Goal: Task Accomplishment & Management: Manage account settings

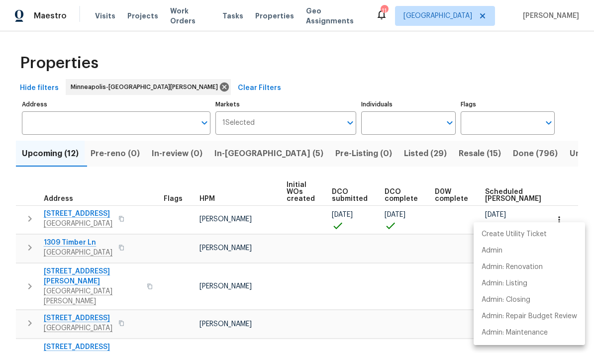
scroll to position [0, 82]
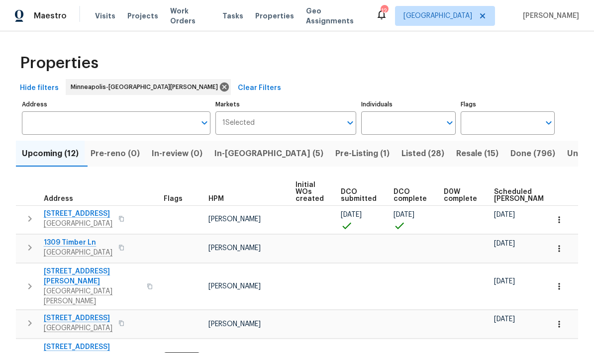
click at [43, 127] on input "Address" at bounding box center [109, 122] width 174 height 23
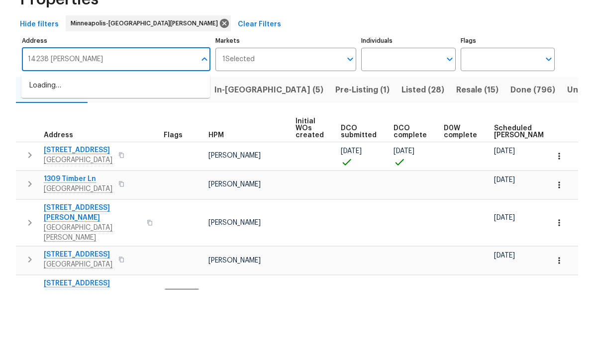
type input "14238 Atwood"
click at [65, 141] on li "14238 Atwood Cir Rosemount MN 55068" at bounding box center [115, 149] width 188 height 17
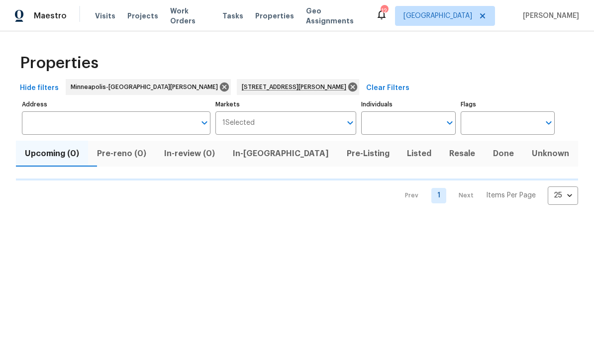
type input "14238 Atwood Cir Rosemount MN 55068"
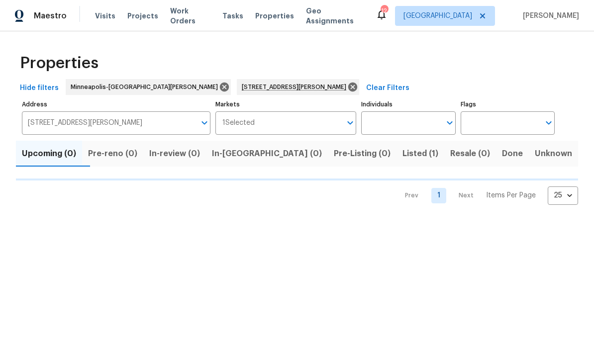
click at [402, 157] on span "Listed (1)" at bounding box center [420, 154] width 36 height 14
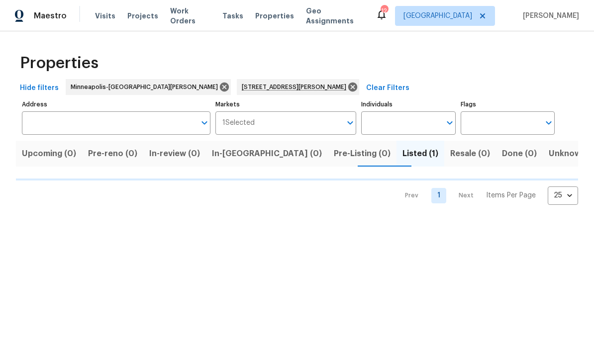
type input "14238 Atwood Cir Rosemount MN 55068"
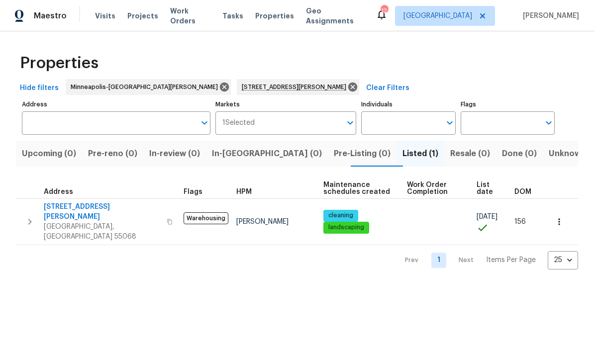
type input "[STREET_ADDRESS][PERSON_NAME]"
click at [553, 216] on button "button" at bounding box center [559, 222] width 22 height 22
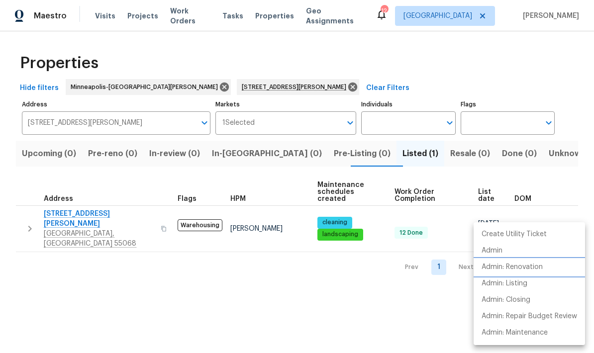
click at [495, 272] on p "Admin: Renovation" at bounding box center [511, 267] width 61 height 10
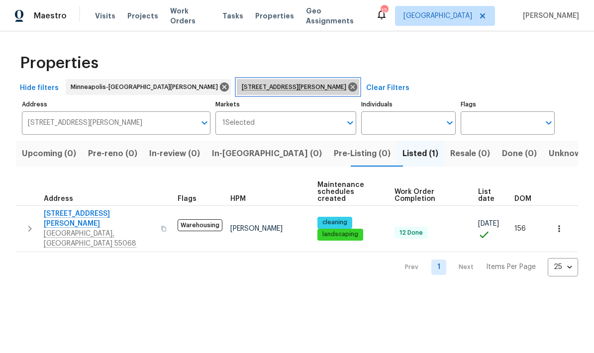
click at [348, 84] on icon at bounding box center [352, 87] width 9 height 9
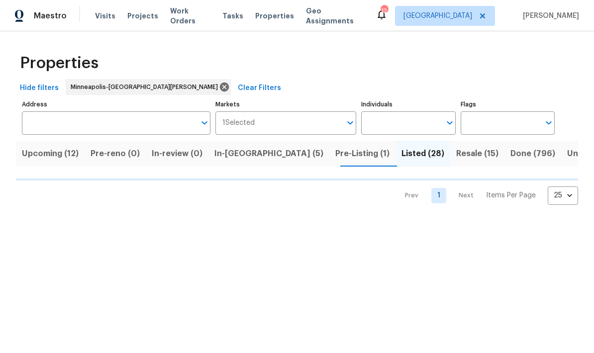
click at [233, 155] on span "In-reno (5)" at bounding box center [268, 154] width 109 height 14
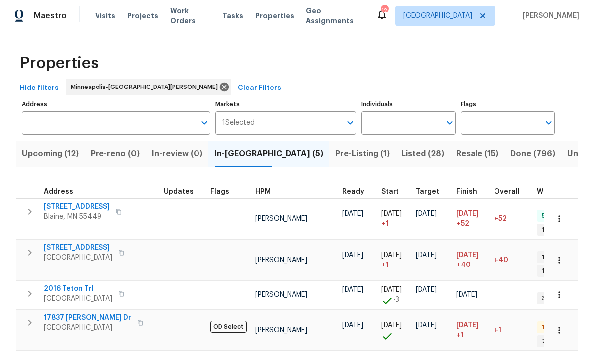
click at [240, 157] on span "In-reno (5)" at bounding box center [268, 154] width 109 height 14
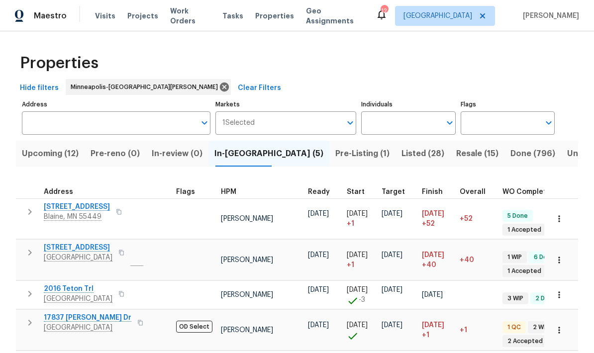
scroll to position [8, 35]
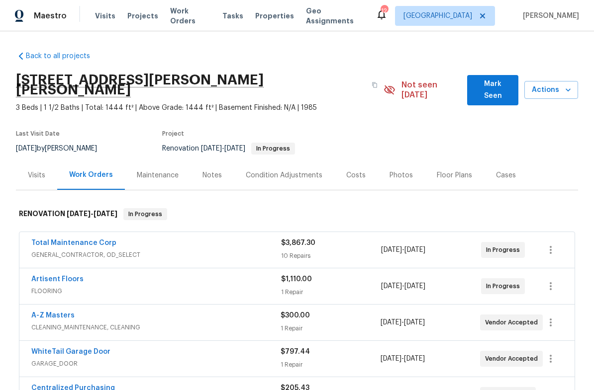
click at [72, 240] on link "Total Maintenance Corp" at bounding box center [73, 243] width 85 height 7
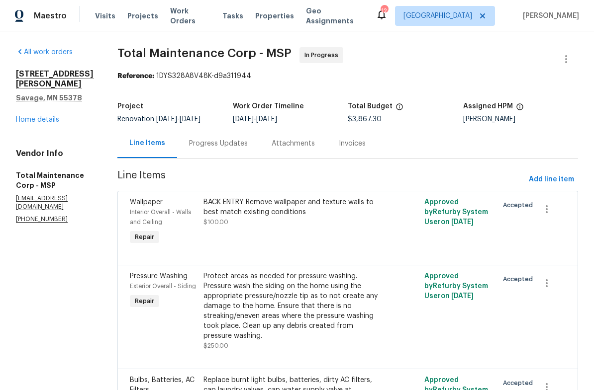
click at [241, 217] on div "BACK ENTRY Remove wallpaper and texture walls to best match existing conditions…" at bounding box center [292, 212] width 178 height 30
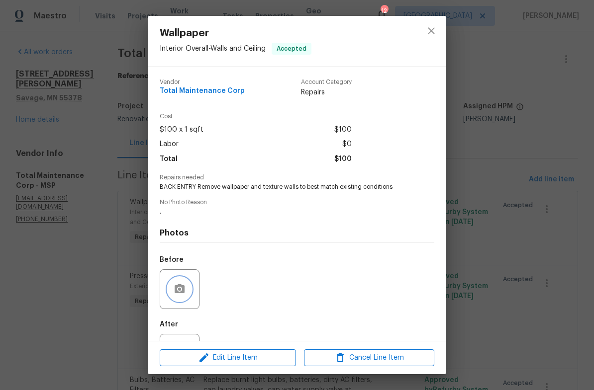
click at [171, 292] on button "button" at bounding box center [180, 289] width 24 height 24
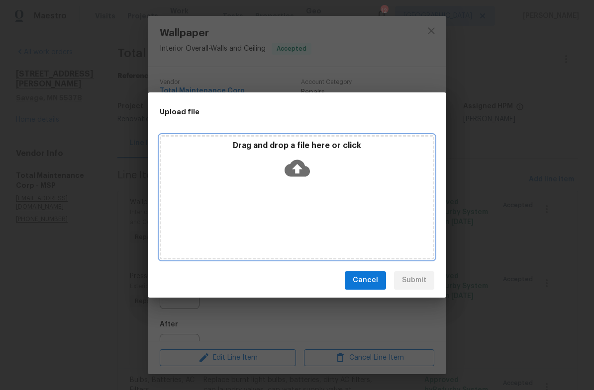
click at [251, 179] on div "Drag and drop a file here or click" at bounding box center [296, 162] width 271 height 43
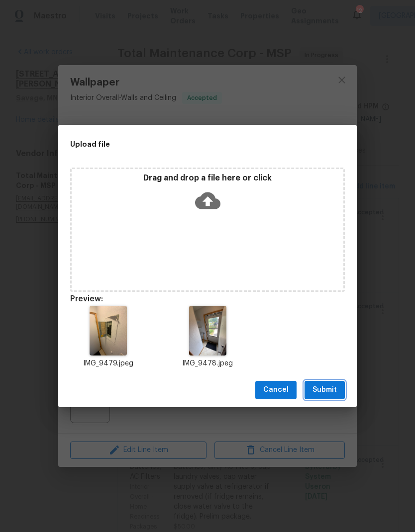
click at [319, 390] on span "Submit" at bounding box center [324, 390] width 24 height 12
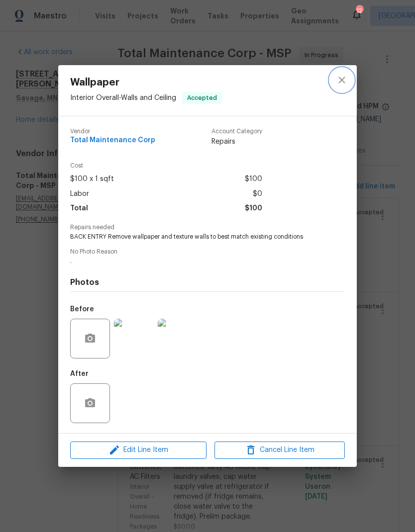
click at [340, 79] on icon "close" at bounding box center [342, 80] width 12 height 12
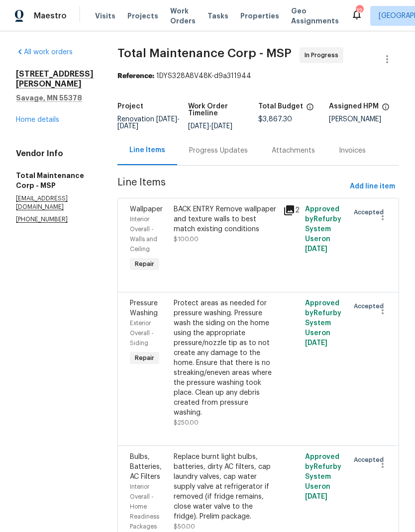
click at [179, 335] on div "Protect areas as needed for pressure washing. Pressure wash the siding on the h…" at bounding box center [225, 357] width 103 height 119
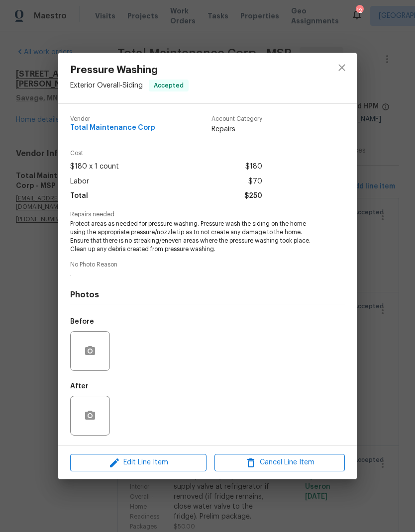
click at [88, 351] on icon "button" at bounding box center [90, 351] width 12 height 12
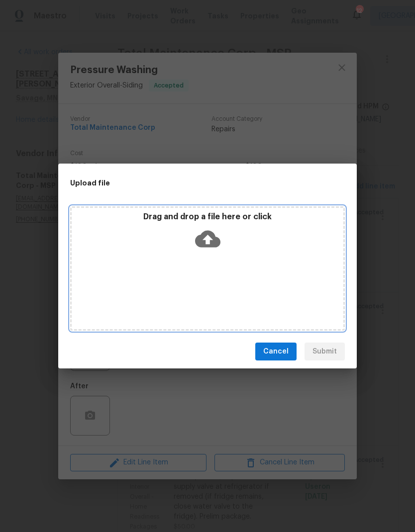
click at [193, 262] on div "Drag and drop a file here or click" at bounding box center [207, 268] width 274 height 124
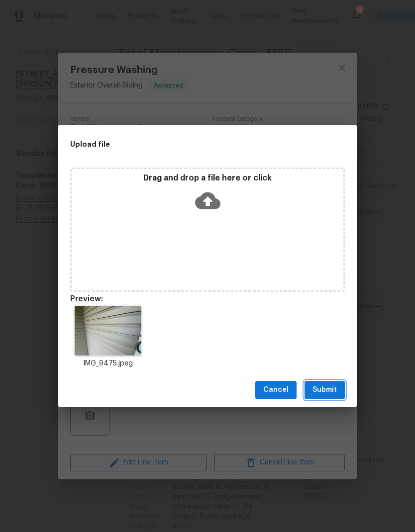
click at [319, 387] on span "Submit" at bounding box center [324, 390] width 24 height 12
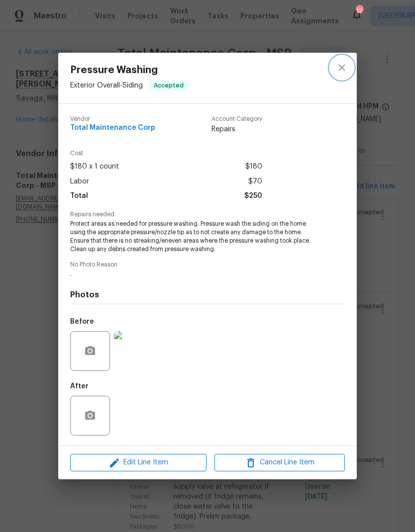
click at [334, 63] on button "close" at bounding box center [342, 68] width 24 height 24
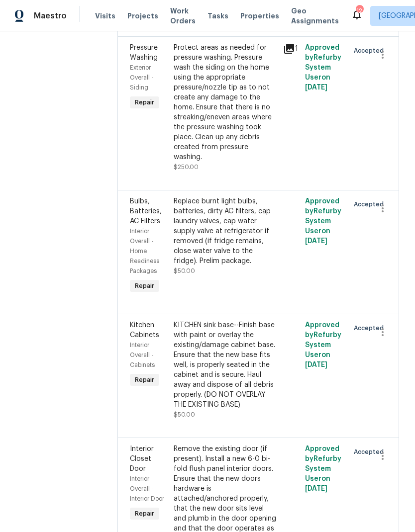
scroll to position [260, 0]
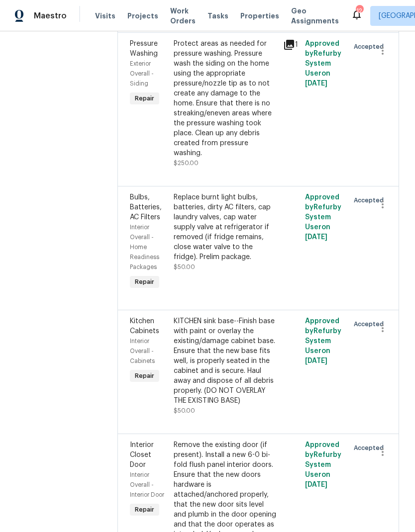
click at [198, 330] on div "KITCHEN sink base--Finish base with paint or overlay the existing/damage cabine…" at bounding box center [225, 360] width 103 height 89
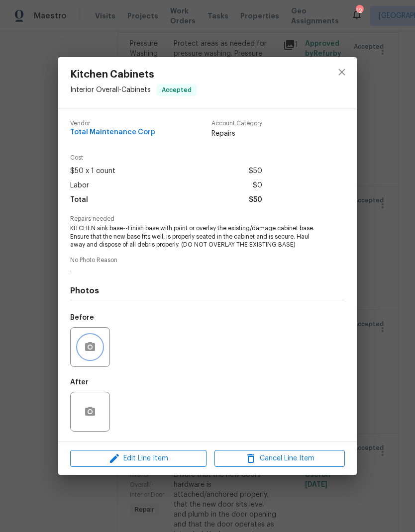
click at [88, 345] on icon "button" at bounding box center [90, 346] width 10 height 9
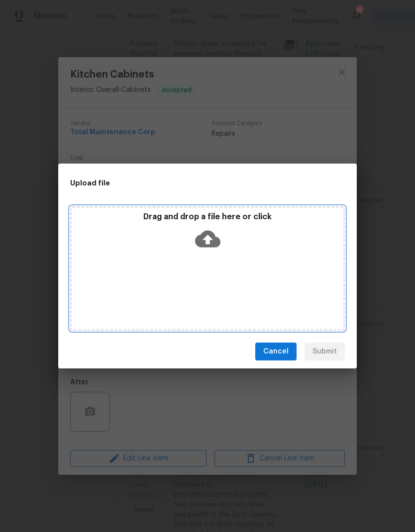
click at [174, 266] on div "Drag and drop a file here or click" at bounding box center [207, 268] width 274 height 124
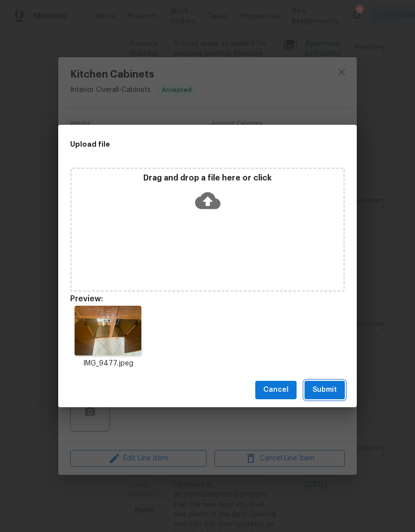
click at [321, 390] on span "Submit" at bounding box center [324, 390] width 24 height 12
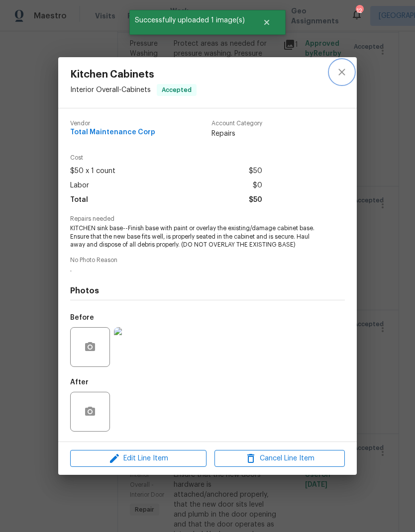
click at [342, 70] on icon "close" at bounding box center [342, 72] width 12 height 12
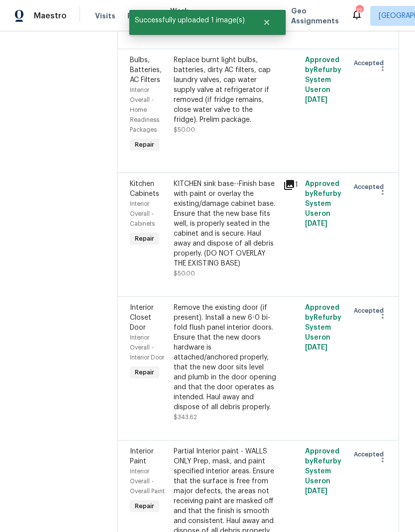
scroll to position [402, 0]
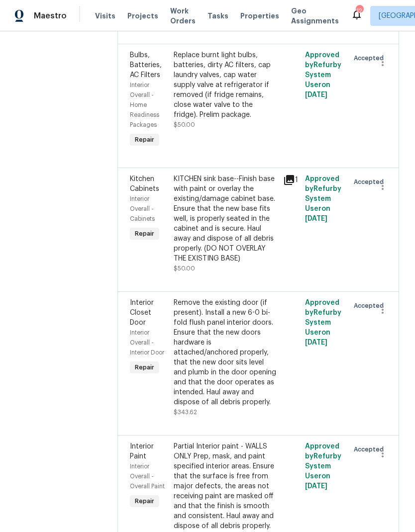
click at [176, 319] on div "Remove the existing door (if present). Install a new 6-0 bi-fold flush panel in…" at bounding box center [225, 352] width 103 height 109
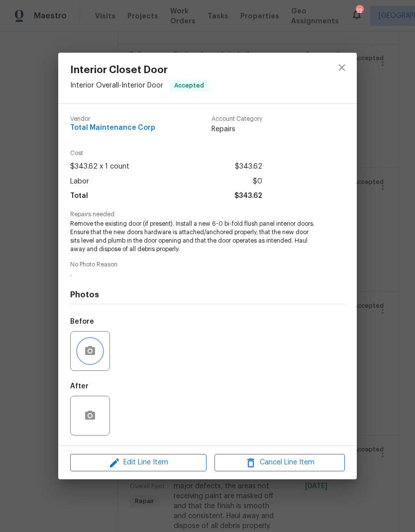
click at [86, 347] on icon "button" at bounding box center [90, 351] width 12 height 12
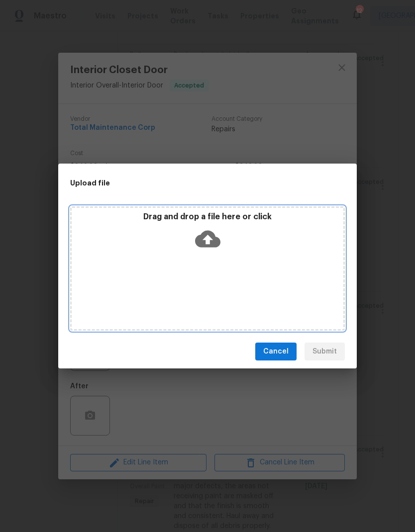
click at [210, 268] on div "Drag and drop a file here or click" at bounding box center [207, 268] width 274 height 124
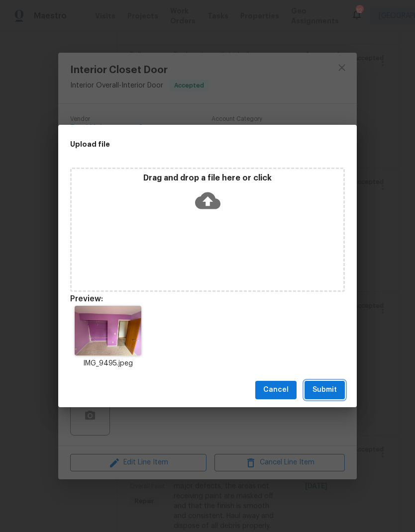
click at [321, 390] on span "Submit" at bounding box center [324, 390] width 24 height 12
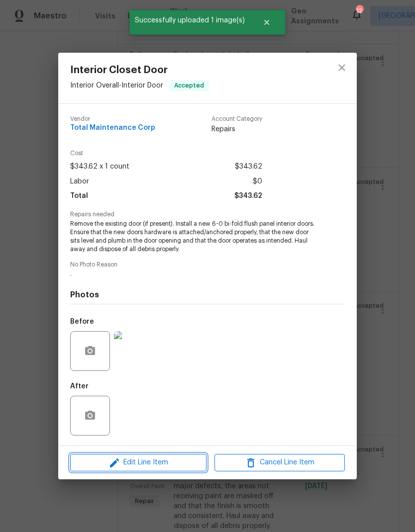
click at [142, 390] on span "Edit Line Item" at bounding box center [138, 462] width 130 height 12
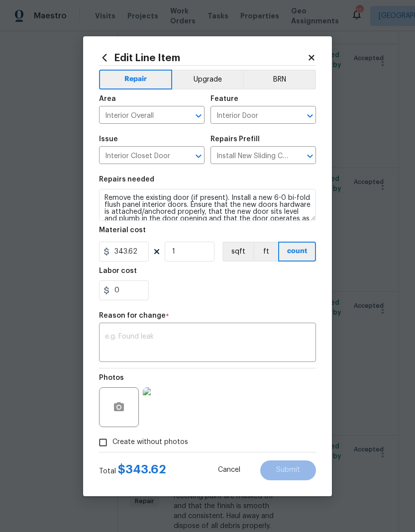
click at [232, 390] on span "Cancel" at bounding box center [229, 469] width 22 height 7
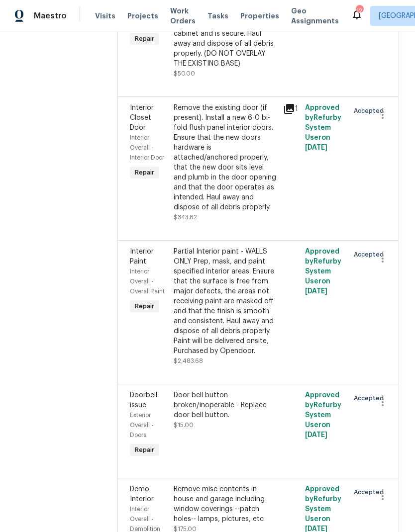
scroll to position [596, 0]
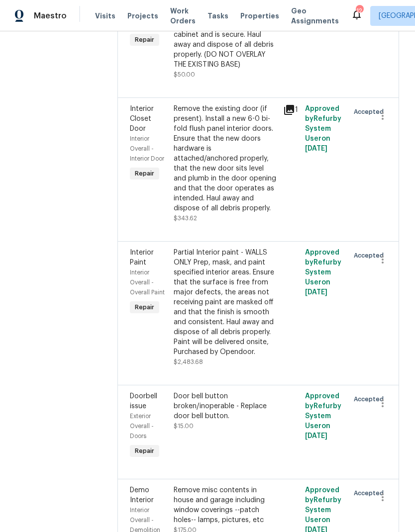
click at [186, 261] on div "Partial Interior paint - WALLS ONLY Prep, mask, and paint specified interior ar…" at bounding box center [225, 302] width 103 height 109
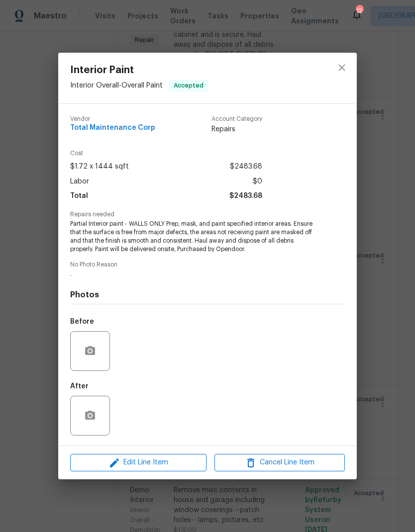
click at [82, 340] on div at bounding box center [90, 351] width 40 height 40
click at [90, 351] on icon "button" at bounding box center [90, 351] width 12 height 12
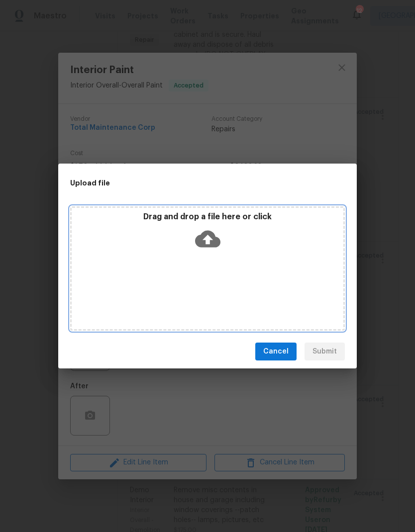
click at [210, 267] on div "Drag and drop a file here or click" at bounding box center [207, 268] width 274 height 124
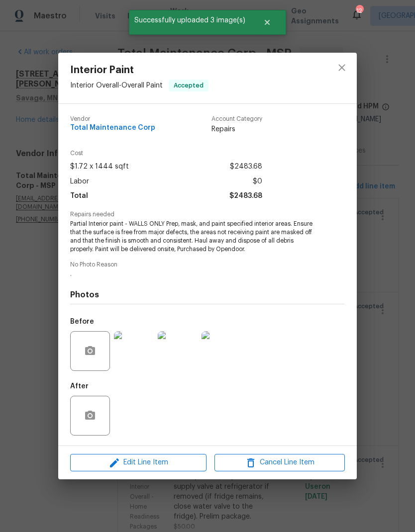
scroll to position [596, 0]
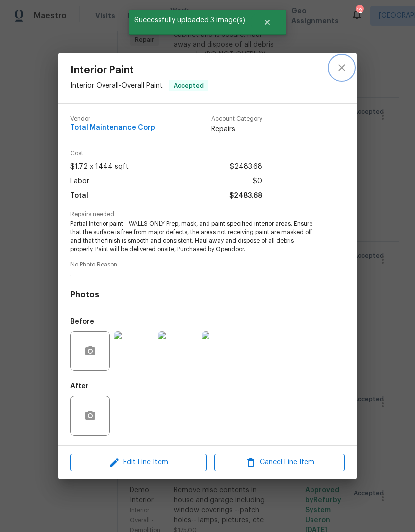
click at [337, 63] on icon "close" at bounding box center [342, 68] width 12 height 12
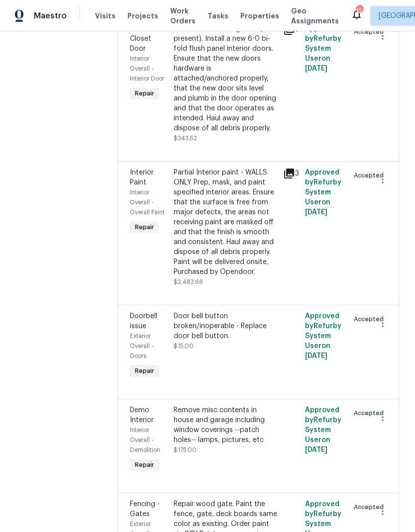
scroll to position [684, 0]
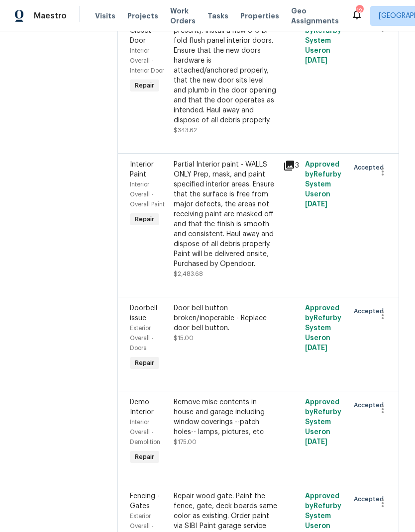
click at [187, 303] on div "Door bell button broken/inoperable - Replace door bell button." at bounding box center [225, 318] width 103 height 30
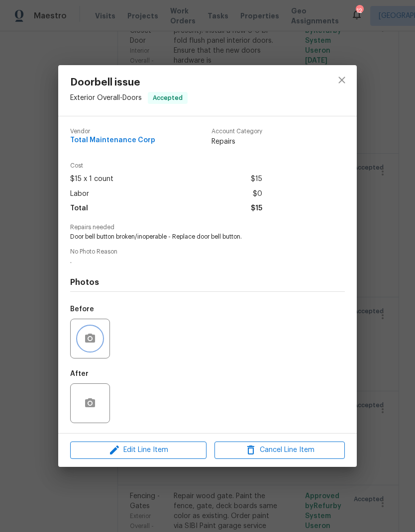
click at [84, 346] on button "button" at bounding box center [90, 339] width 24 height 24
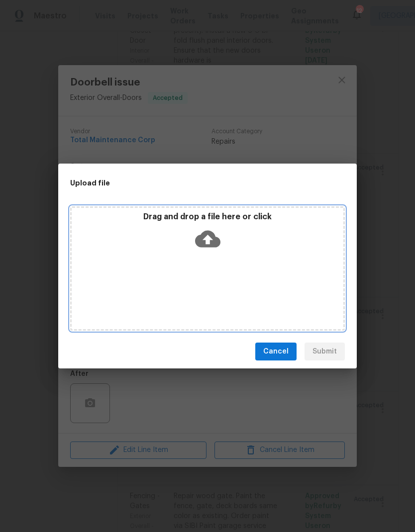
click at [190, 261] on div "Drag and drop a file here or click" at bounding box center [207, 268] width 274 height 124
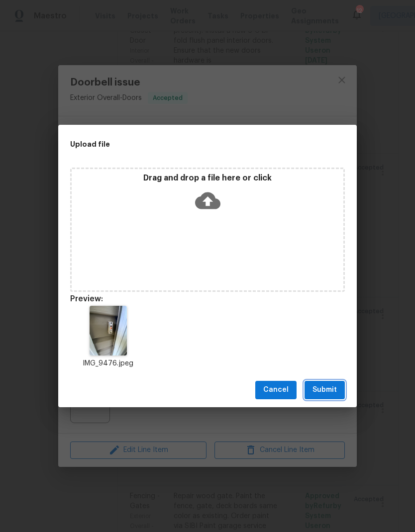
click at [323, 397] on button "Submit" at bounding box center [324, 390] width 40 height 18
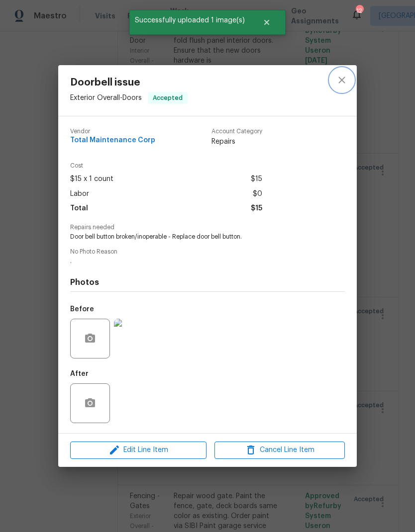
click at [342, 82] on icon "close" at bounding box center [342, 80] width 12 height 12
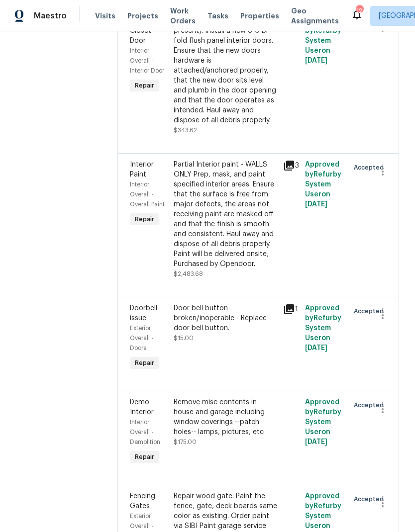
click at [188, 397] on div "Remove misc contents in house and garage including window coverings --patch hol…" at bounding box center [225, 417] width 103 height 40
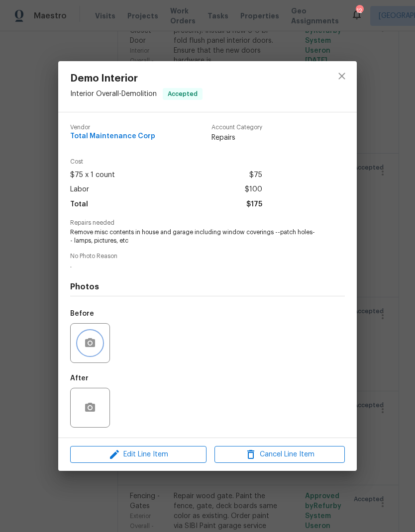
click at [81, 343] on button "button" at bounding box center [90, 343] width 24 height 24
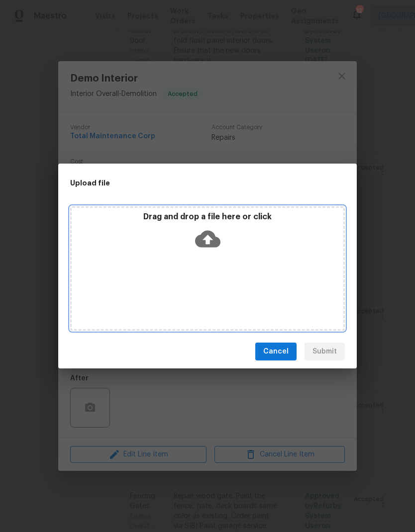
click at [254, 263] on div "Drag and drop a file here or click" at bounding box center [207, 268] width 274 height 124
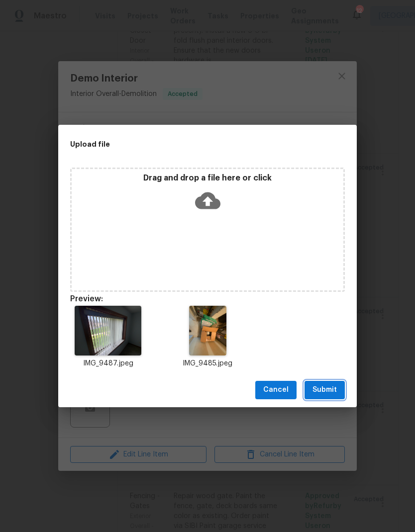
click at [320, 388] on span "Submit" at bounding box center [324, 390] width 24 height 12
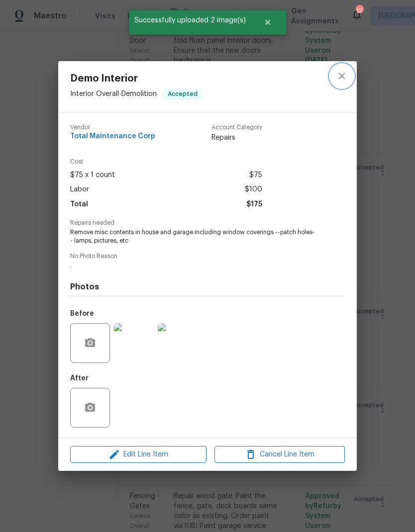
click at [336, 70] on icon "close" at bounding box center [342, 76] width 12 height 12
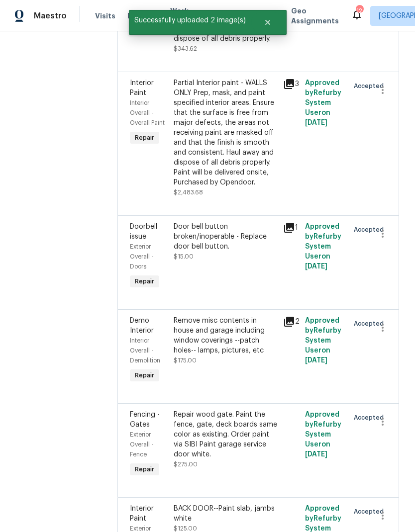
scroll to position [765, 0]
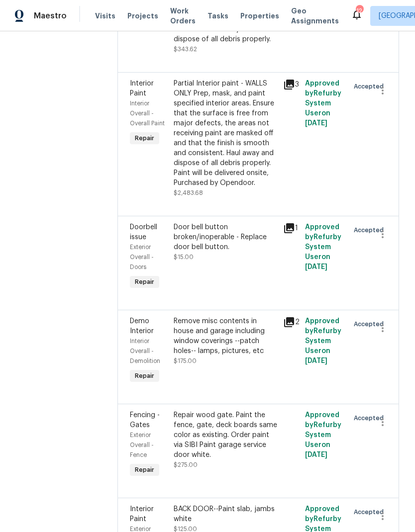
click at [187, 410] on div "Repair wood gate. Paint the fence, gate, deck boards same color as existing. Or…" at bounding box center [225, 435] width 103 height 50
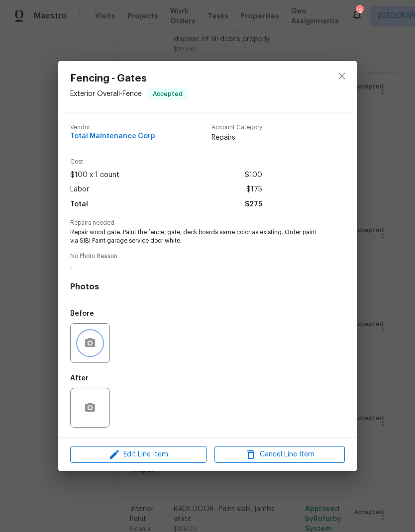
click at [91, 343] on icon "button" at bounding box center [90, 343] width 12 height 12
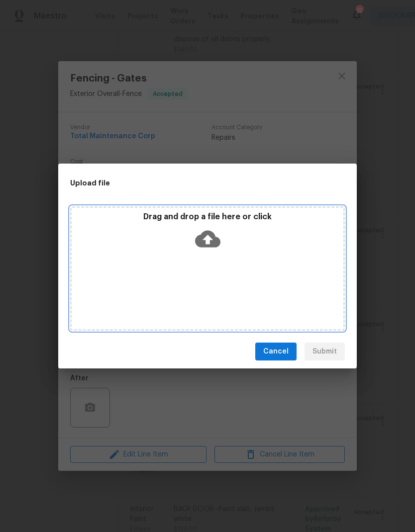
click at [226, 278] on div "Drag and drop a file here or click" at bounding box center [207, 268] width 274 height 124
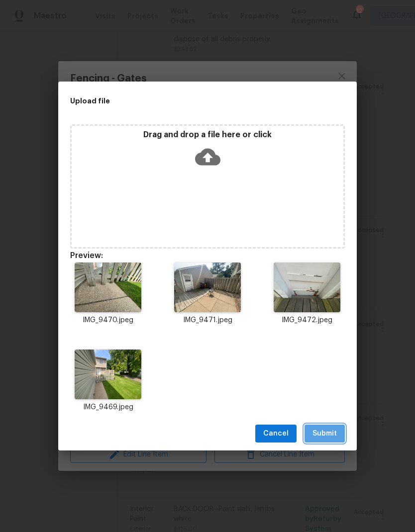
click at [322, 435] on span "Submit" at bounding box center [324, 434] width 24 height 12
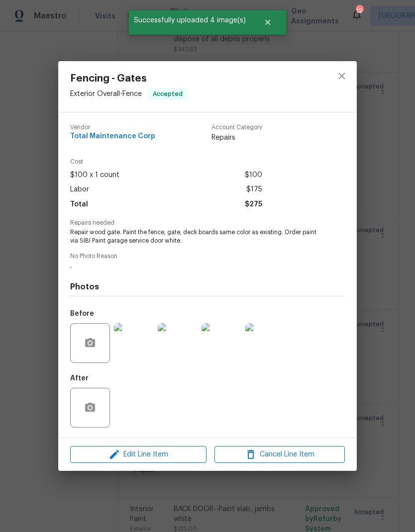
click at [327, 80] on div at bounding box center [342, 86] width 30 height 51
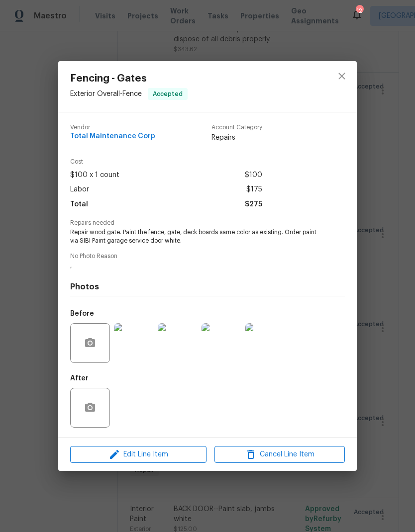
click at [327, 80] on div at bounding box center [342, 86] width 30 height 51
click at [340, 79] on icon "close" at bounding box center [342, 76] width 12 height 12
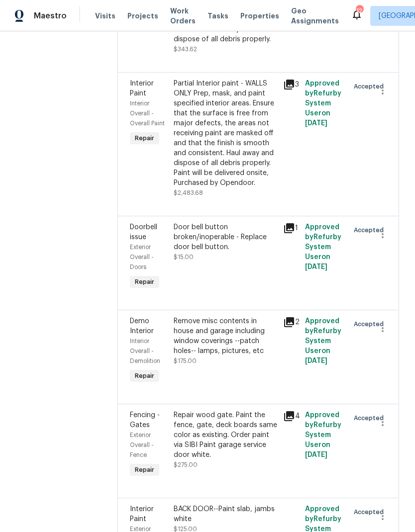
scroll to position [40, 0]
click at [213, 504] on div "BACK DOOR--Paint slab, jambs white" at bounding box center [225, 514] width 103 height 20
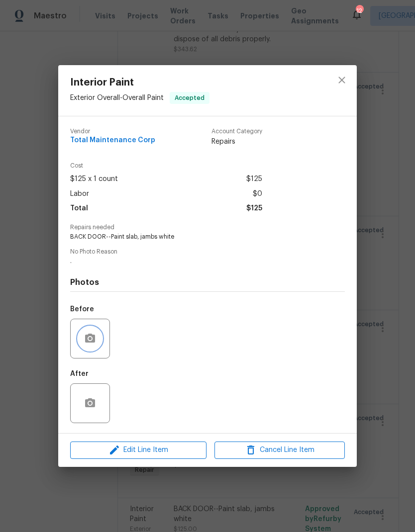
click at [86, 345] on icon "button" at bounding box center [90, 339] width 12 height 12
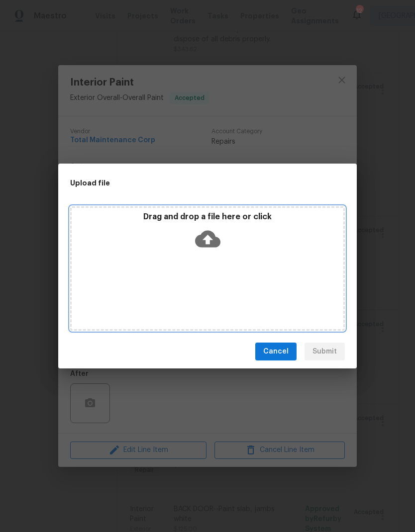
click at [164, 249] on div "Drag and drop a file here or click" at bounding box center [207, 233] width 271 height 43
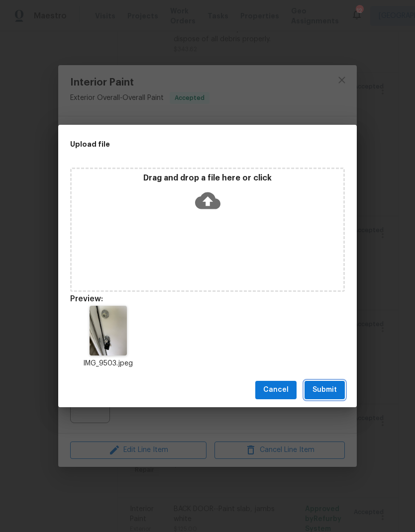
click at [322, 393] on span "Submit" at bounding box center [324, 390] width 24 height 12
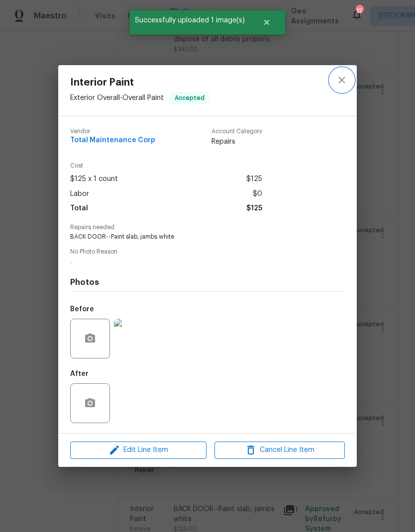
click at [338, 78] on icon "close" at bounding box center [342, 80] width 12 height 12
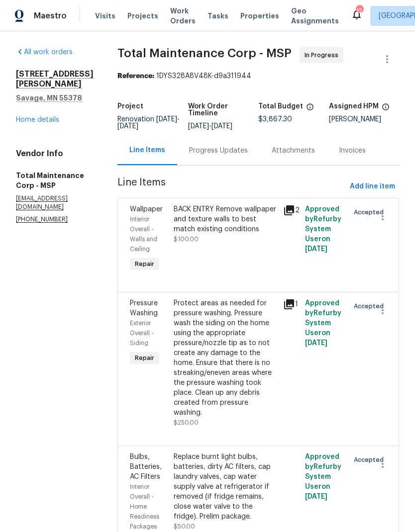
scroll to position [0, 0]
click at [373, 180] on span "Add line item" at bounding box center [372, 186] width 45 height 12
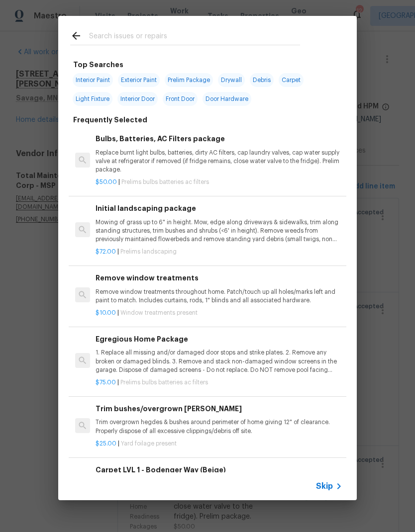
click at [98, 37] on input "text" at bounding box center [194, 37] width 211 height 15
type input "Pl"
type input "Plumbing"
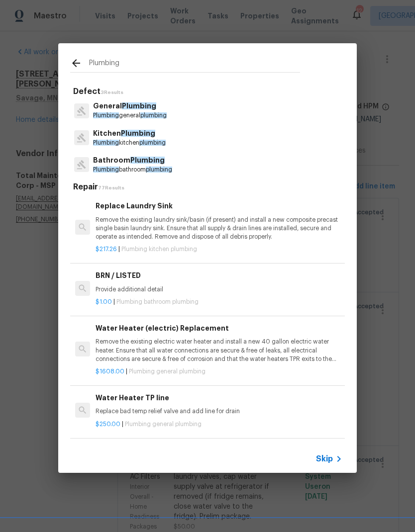
click at [103, 164] on p "Bathroom Plumbing" at bounding box center [132, 160] width 79 height 10
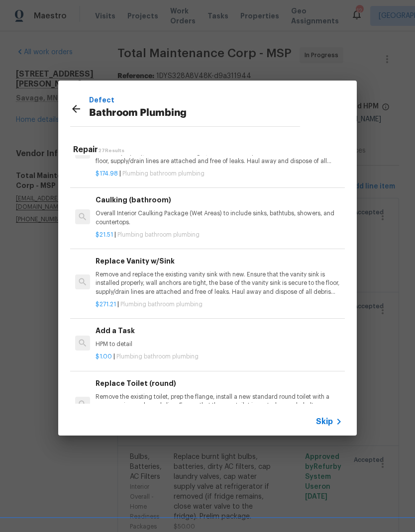
scroll to position [1406, 0]
click at [111, 341] on p "HPM to detail" at bounding box center [218, 345] width 247 height 8
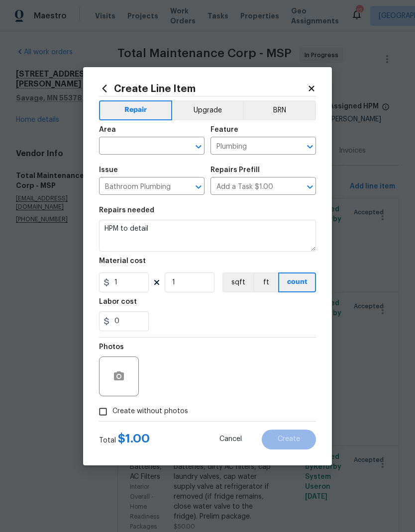
click at [110, 143] on input "text" at bounding box center [138, 146] width 78 height 15
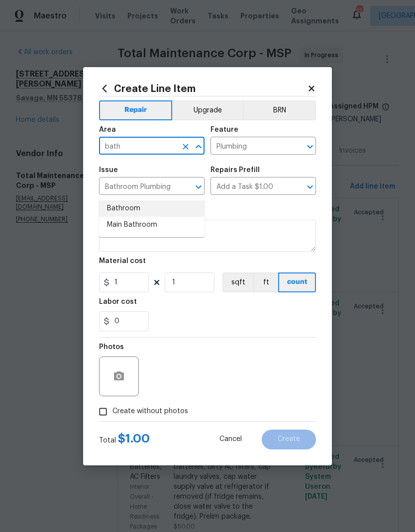
click at [118, 200] on li "Bathroom" at bounding box center [151, 208] width 105 height 16
type input "Bathroom"
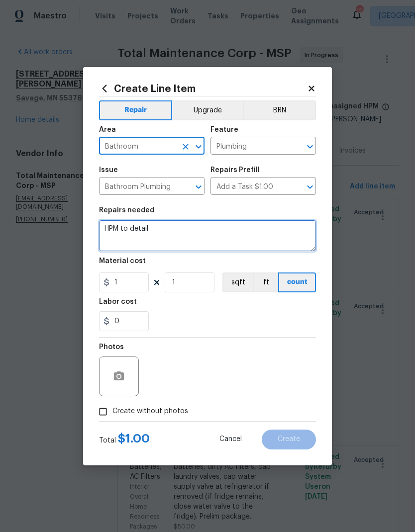
click at [149, 231] on textarea "HPM to detail" at bounding box center [207, 236] width 217 height 32
type textarea "H"
type textarea "Replace water tank stopper valve"
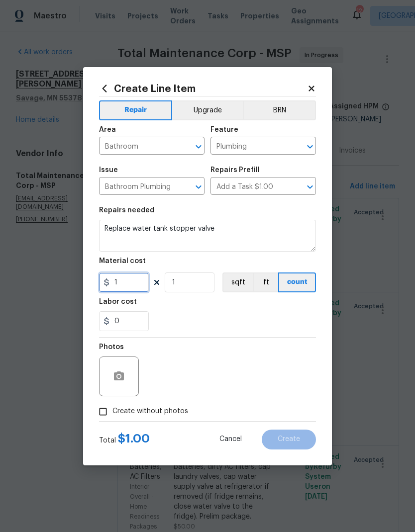
click at [127, 281] on input "1" at bounding box center [124, 282] width 50 height 20
type input "15"
click at [129, 321] on input "0" at bounding box center [124, 321] width 50 height 20
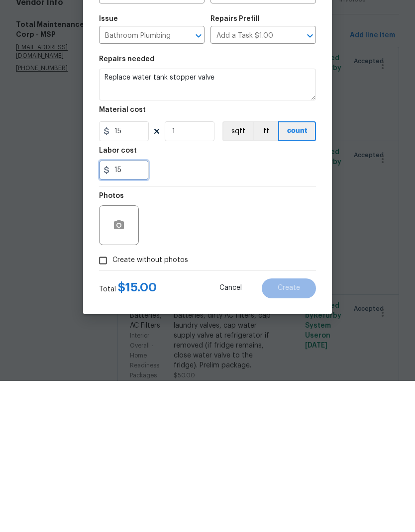
type input "15"
click at [113, 370] on icon "button" at bounding box center [119, 376] width 12 height 12
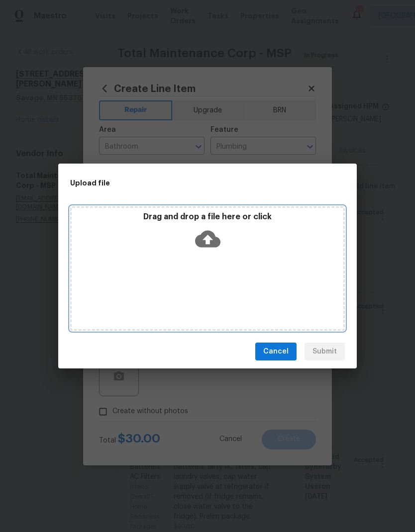
click at [113, 227] on div "Drag and drop a file here or click" at bounding box center [207, 233] width 271 height 43
click at [115, 263] on div "Drag and drop a file here or click" at bounding box center [207, 268] width 274 height 124
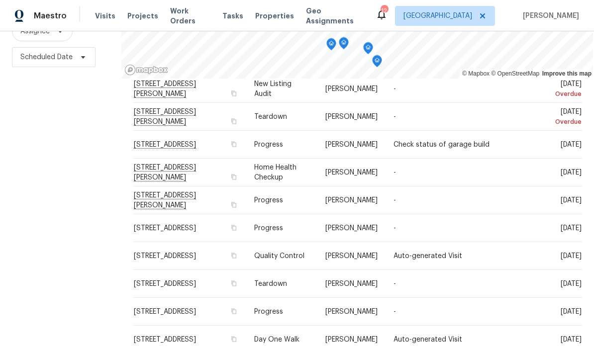
scroll to position [99, 0]
click at [152, 202] on span "[STREET_ADDRESS][PERSON_NAME]" at bounding box center [165, 199] width 62 height 17
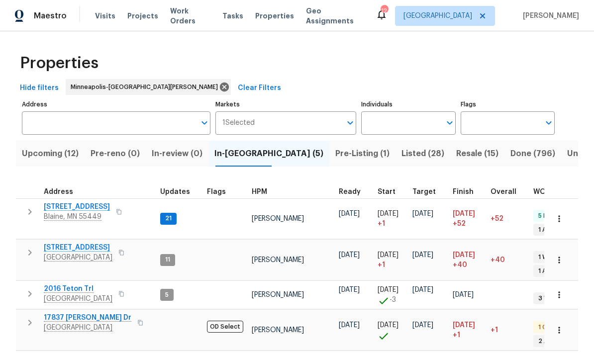
scroll to position [8, 4]
click at [67, 313] on span "17837 [PERSON_NAME] Dr" at bounding box center [88, 318] width 88 height 10
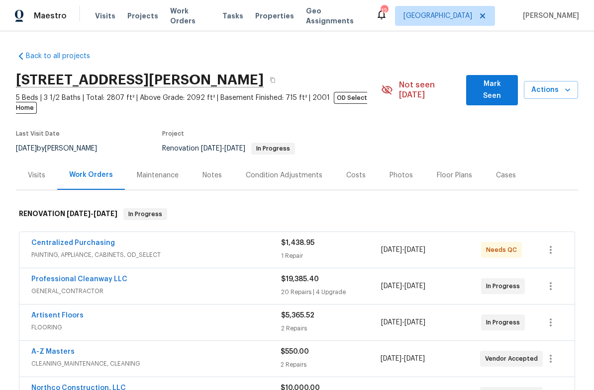
click at [203, 171] on div "Notes" at bounding box center [211, 176] width 19 height 10
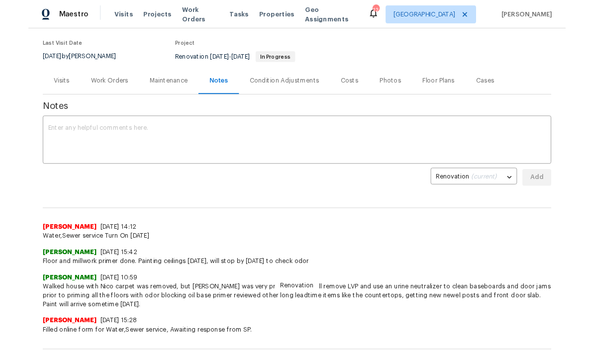
scroll to position [88, 0]
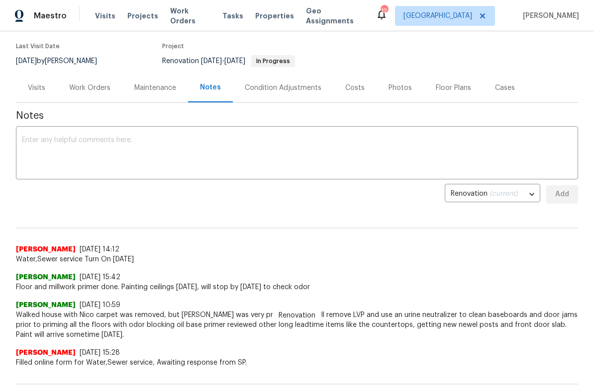
click at [33, 137] on textarea at bounding box center [297, 154] width 550 height 35
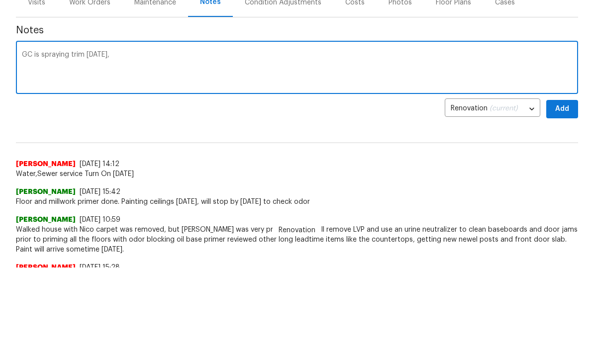
type textarea "GC is spraying trim today"
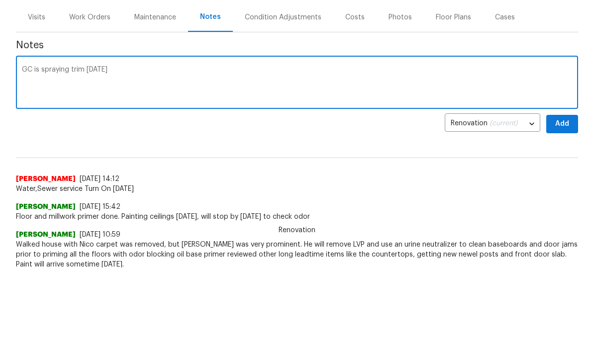
scroll to position [54, 0]
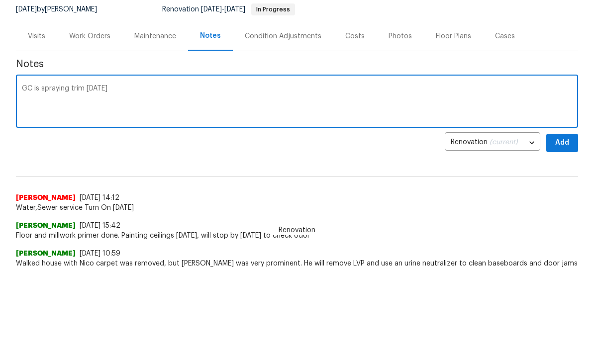
click at [80, 117] on div "Work Orders" at bounding box center [89, 122] width 41 height 10
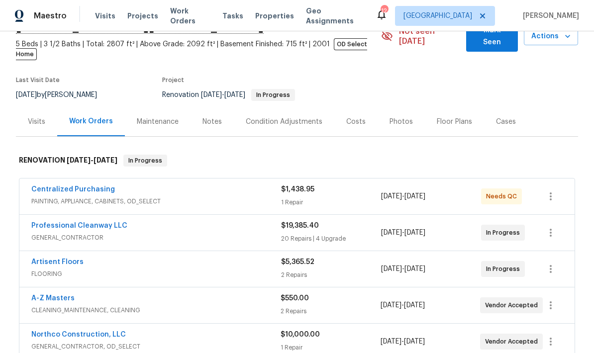
click at [54, 331] on link "Northco Construction, LLC" at bounding box center [78, 334] width 94 height 7
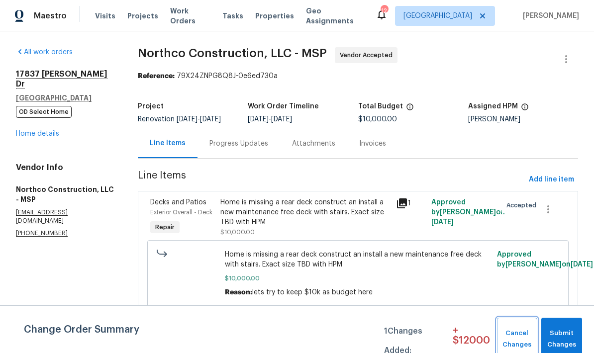
click at [513, 336] on span "Cancel Changes" at bounding box center [517, 339] width 30 height 23
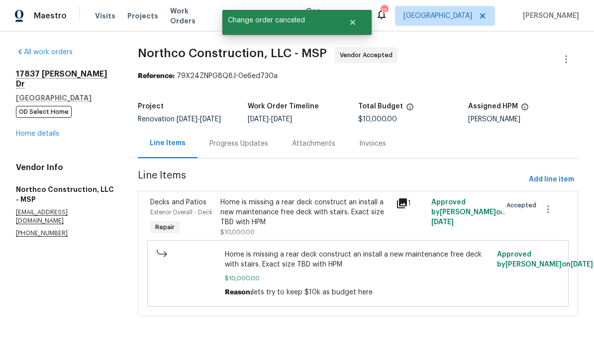
click at [216, 145] on div "Progress Updates" at bounding box center [238, 144] width 59 height 10
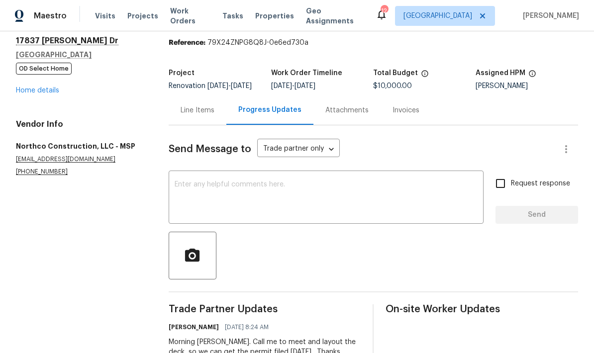
scroll to position [33, 0]
click at [194, 191] on textarea at bounding box center [326, 198] width 303 height 35
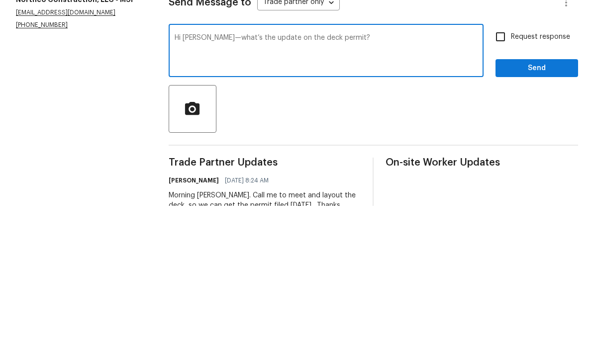
type textarea "Hi Matt—what’s the update on the deck permit?"
click at [501, 174] on input "Request response" at bounding box center [500, 184] width 21 height 21
checkbox input "true"
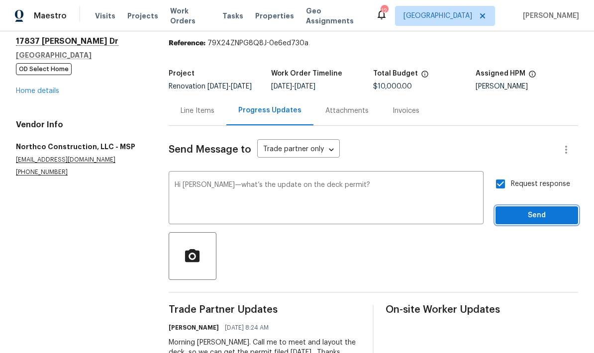
click at [538, 209] on span "Send" at bounding box center [536, 215] width 67 height 12
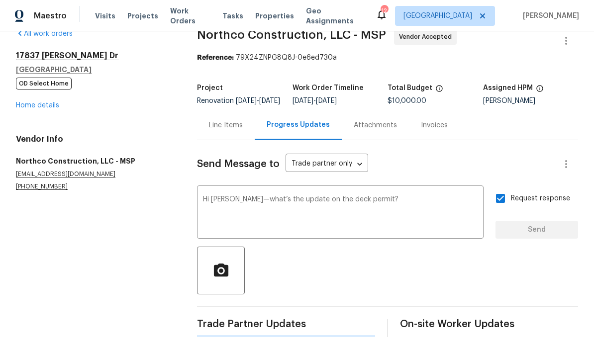
scroll to position [0, 0]
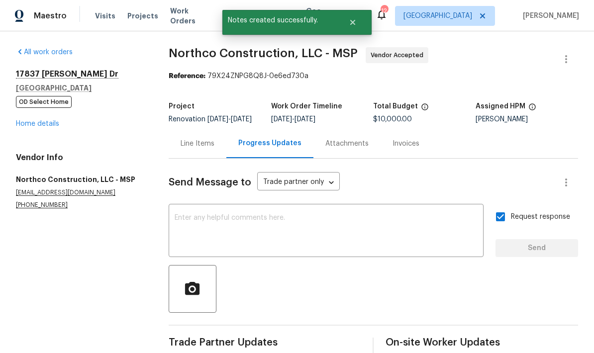
click at [30, 120] on link "Home details" at bounding box center [37, 123] width 43 height 7
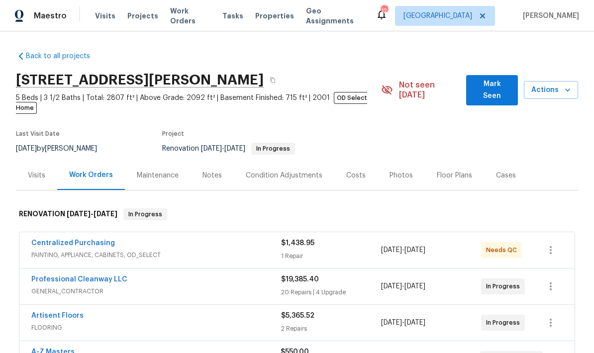
click at [206, 171] on div "Notes" at bounding box center [211, 176] width 19 height 10
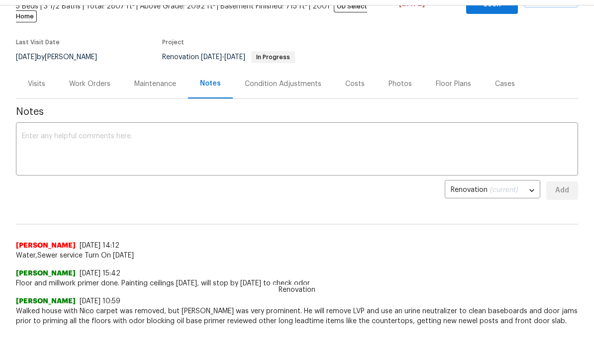
scroll to position [69, 0]
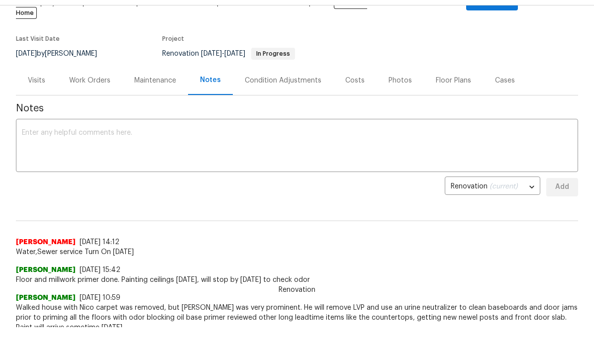
click at [33, 129] on textarea at bounding box center [297, 146] width 550 height 35
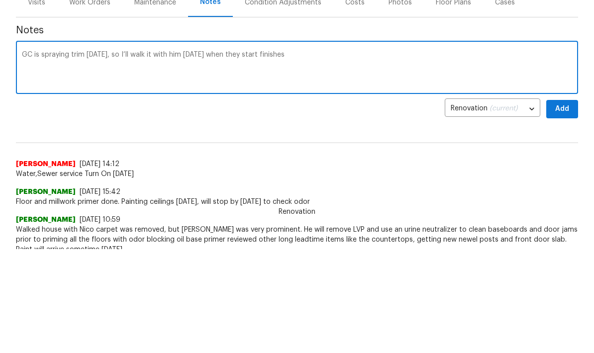
type textarea "GC is spraying trim today, so I’ll walk it with him Monday when they start fini…"
click at [567, 178] on button "Add" at bounding box center [562, 187] width 32 height 18
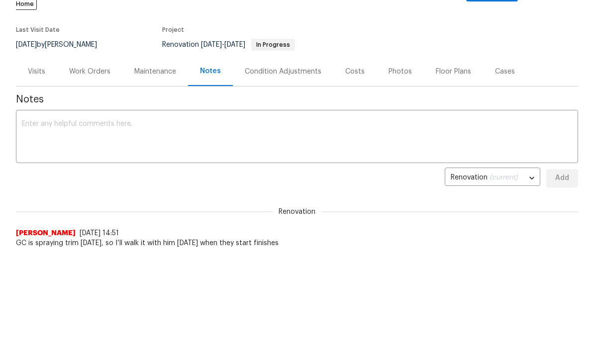
scroll to position [0, 0]
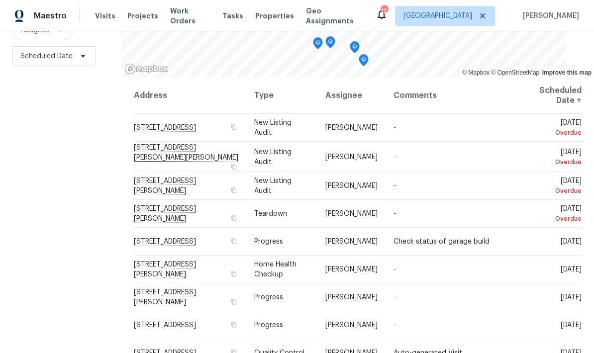
scroll to position [132, 0]
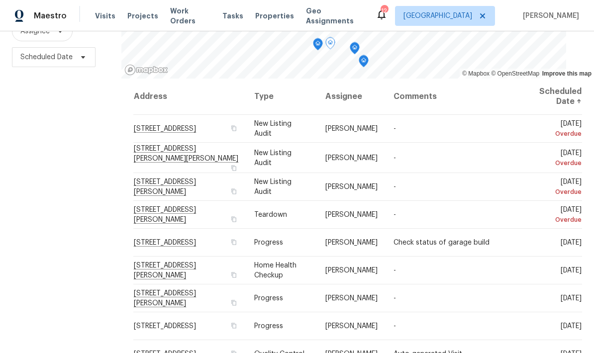
click at [0, 0] on icon at bounding box center [0, 0] width 0 height 0
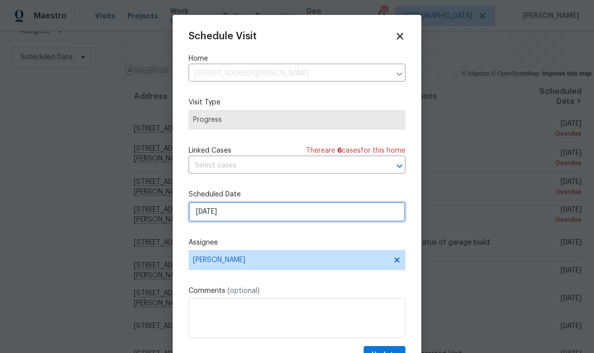
click at [242, 210] on input "[DATE]" at bounding box center [296, 212] width 217 height 20
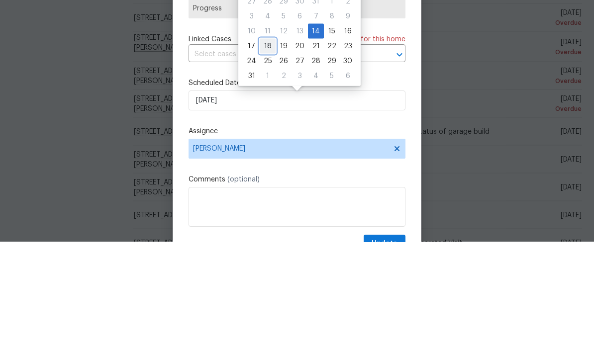
click at [263, 150] on div "18" at bounding box center [268, 157] width 16 height 14
type input "[DATE]"
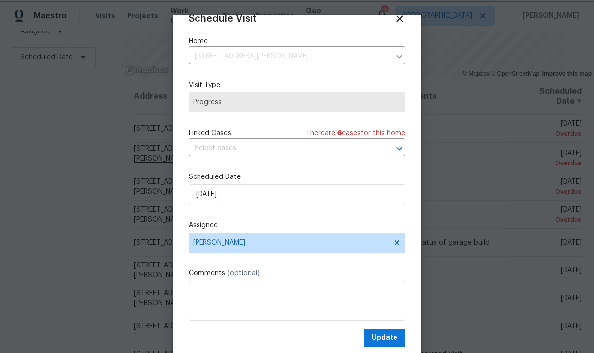
scroll to position [19, 0]
click at [392, 333] on span "Update" at bounding box center [384, 338] width 26 height 12
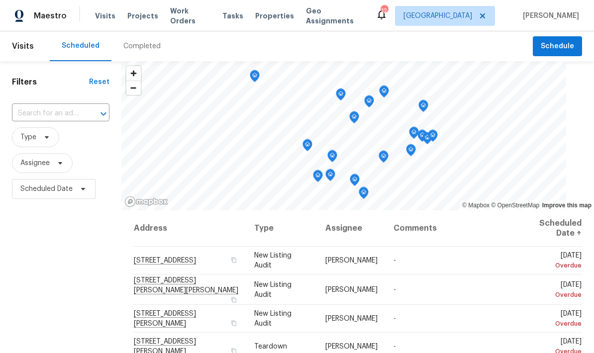
scroll to position [0, 0]
click at [567, 42] on span "Schedule" at bounding box center [556, 46] width 33 height 12
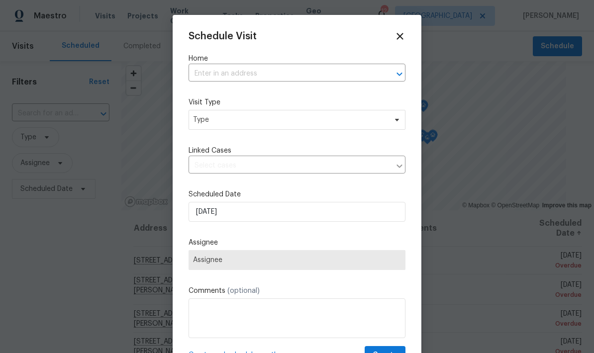
click at [206, 74] on input "text" at bounding box center [282, 73] width 189 height 15
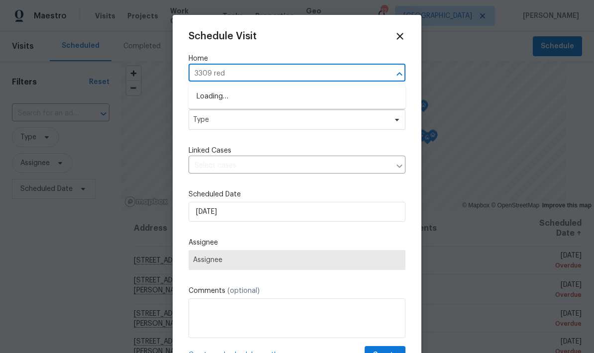
type input "3309 red"
click at [216, 94] on li "[STREET_ADDRESS]" at bounding box center [296, 96] width 217 height 17
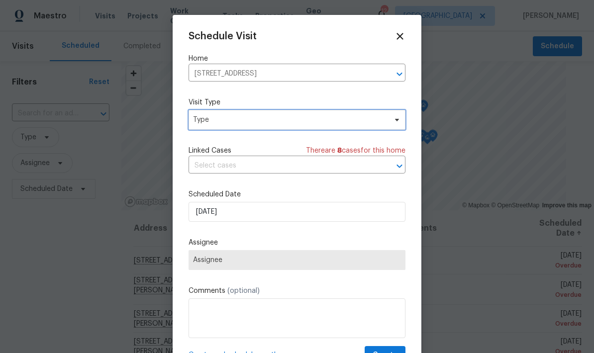
click at [198, 124] on span "Type" at bounding box center [289, 120] width 193 height 10
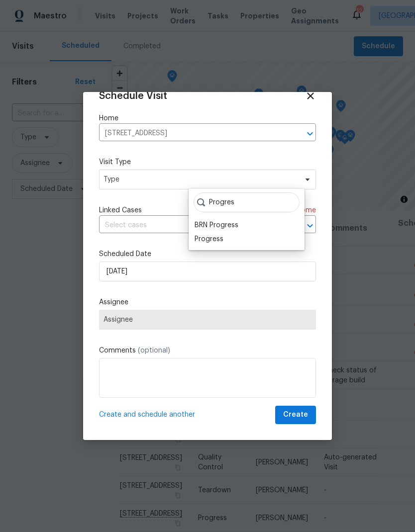
type input "Progres"
click at [206, 241] on div "Progress" at bounding box center [208, 239] width 29 height 10
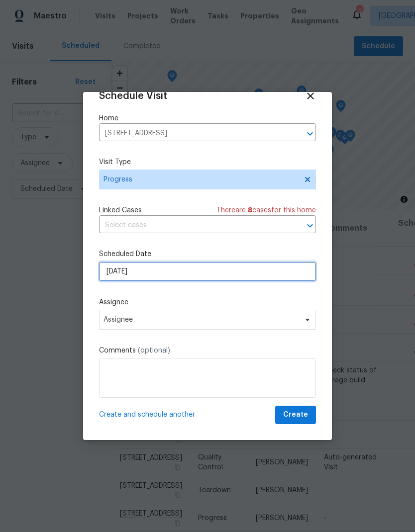
click at [150, 269] on input "[DATE]" at bounding box center [207, 272] width 217 height 20
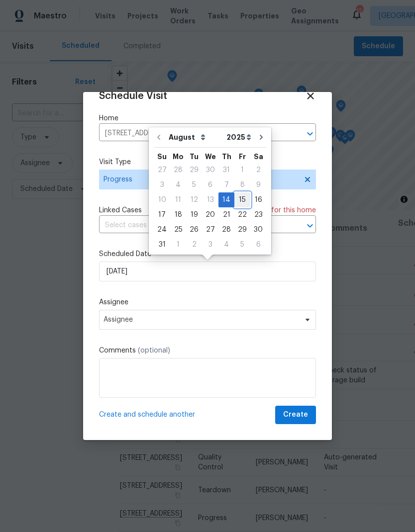
click at [235, 202] on div "15" at bounding box center [242, 200] width 16 height 14
type input "[DATE]"
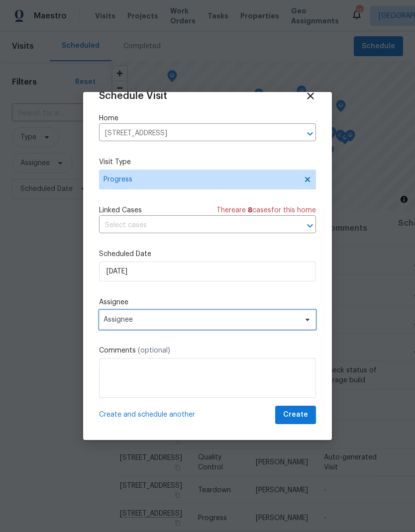
click at [122, 321] on span "Assignee" at bounding box center [200, 320] width 195 height 8
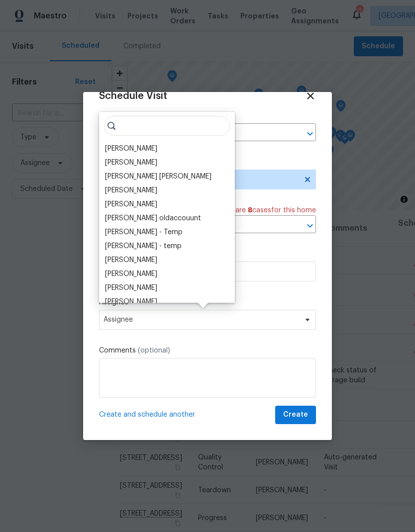
click at [112, 148] on div "[PERSON_NAME]" at bounding box center [131, 149] width 52 height 10
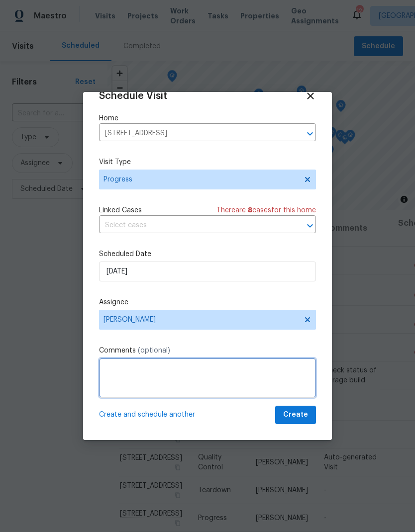
click at [110, 352] on textarea at bounding box center [207, 378] width 217 height 40
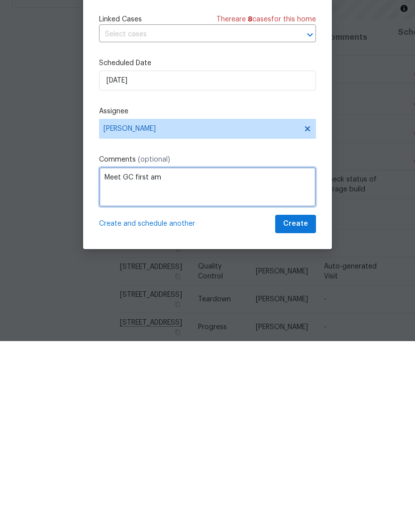
type textarea "Meet GC first am"
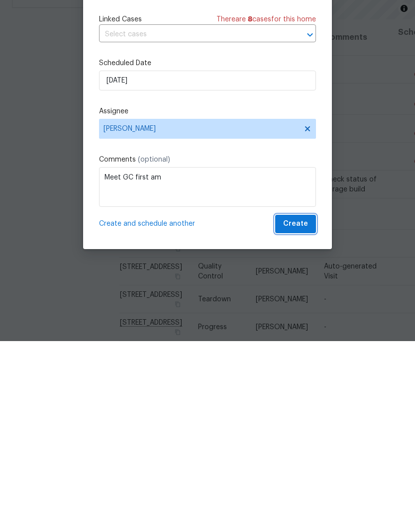
click at [296, 352] on span "Create" at bounding box center [295, 415] width 25 height 12
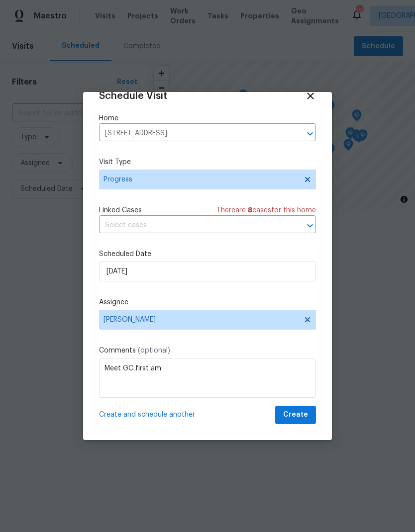
scroll to position [0, 0]
